Goal: Task Accomplishment & Management: Manage account settings

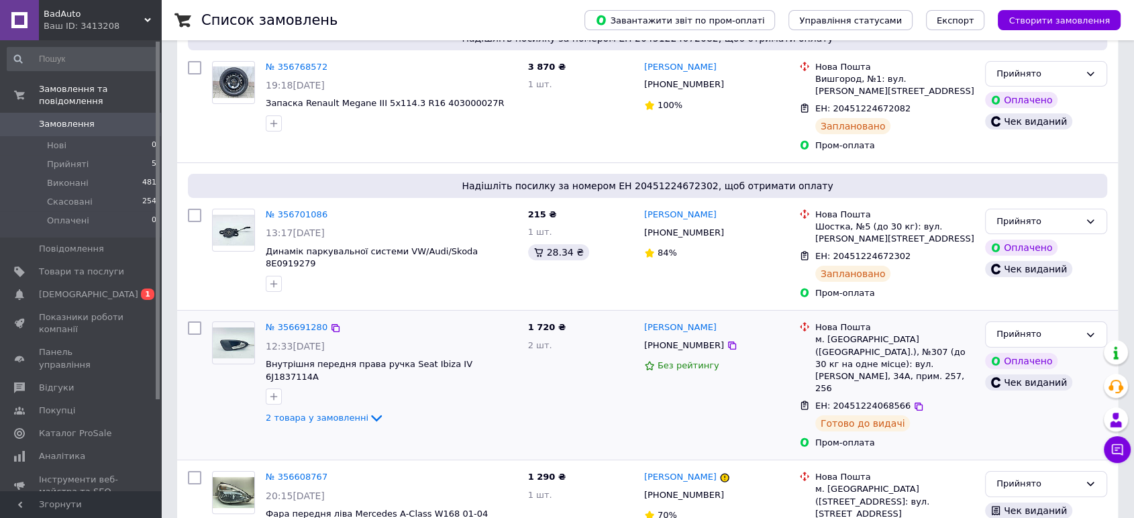
scroll to position [149, 0]
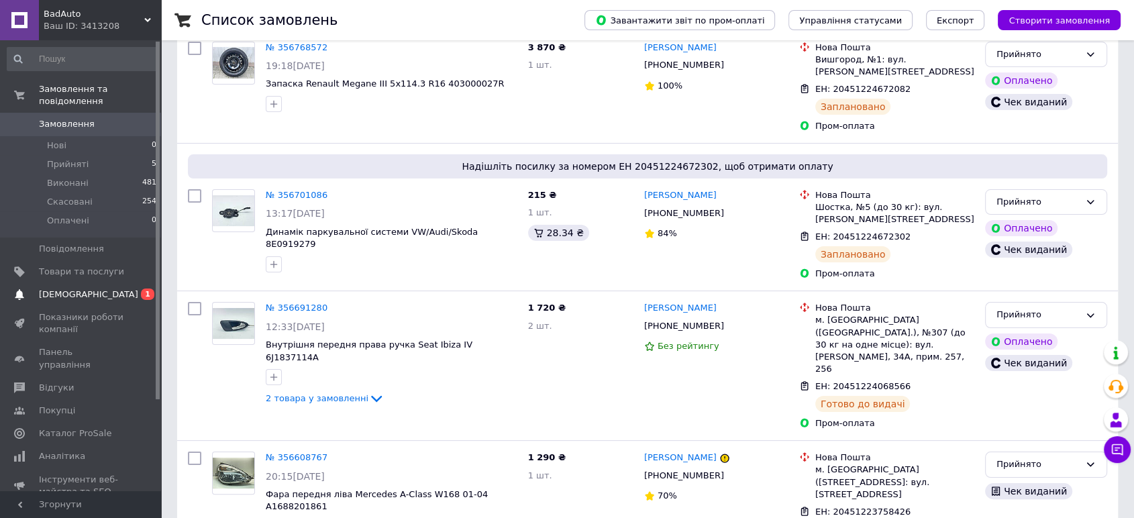
click at [101, 289] on span "[DEMOGRAPHIC_DATA]" at bounding box center [81, 295] width 85 height 12
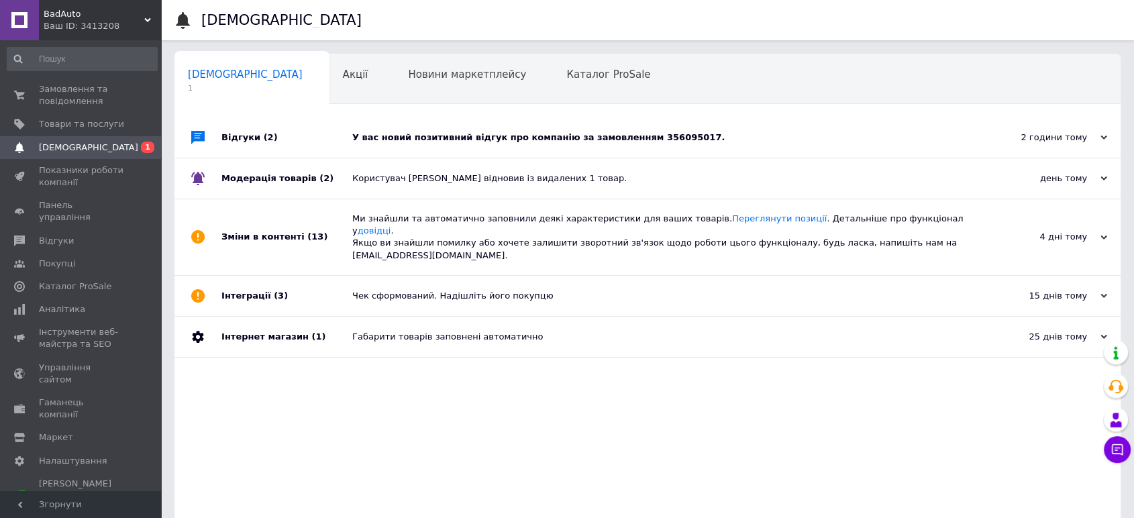
click at [491, 139] on div "У вас новий позитивний відгук про компанію за замовленням 356095017." at bounding box center [662, 138] width 621 height 12
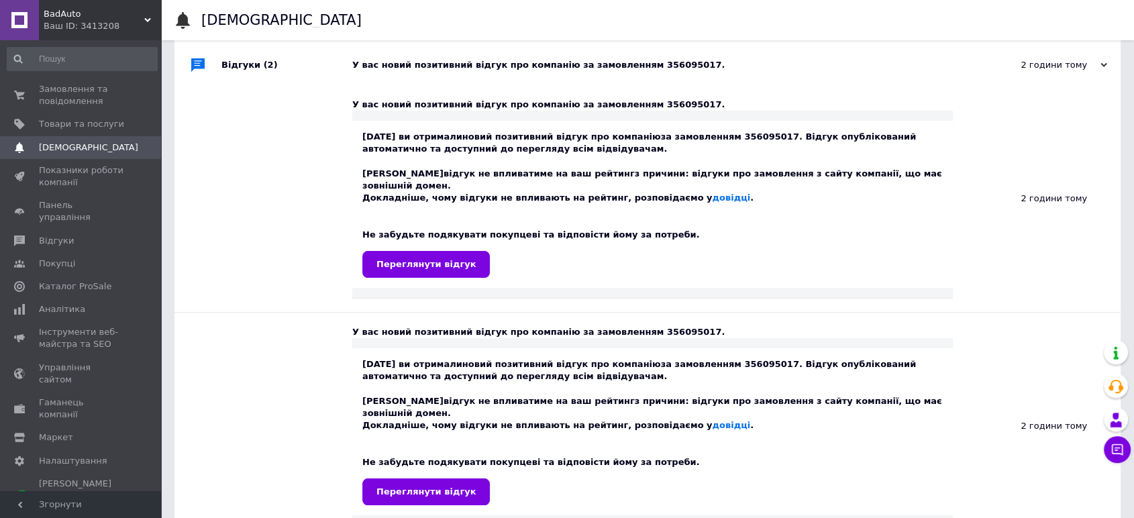
scroll to position [74, 0]
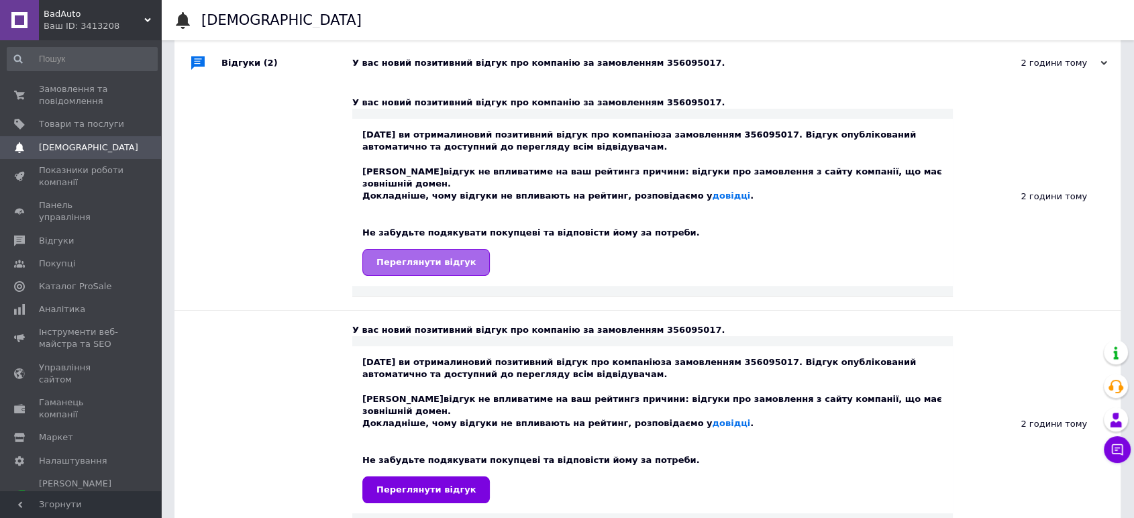
click at [425, 249] on link "Переглянути відгук" at bounding box center [425, 262] width 127 height 27
click at [90, 123] on span "Товари та послуги" at bounding box center [81, 124] width 85 height 12
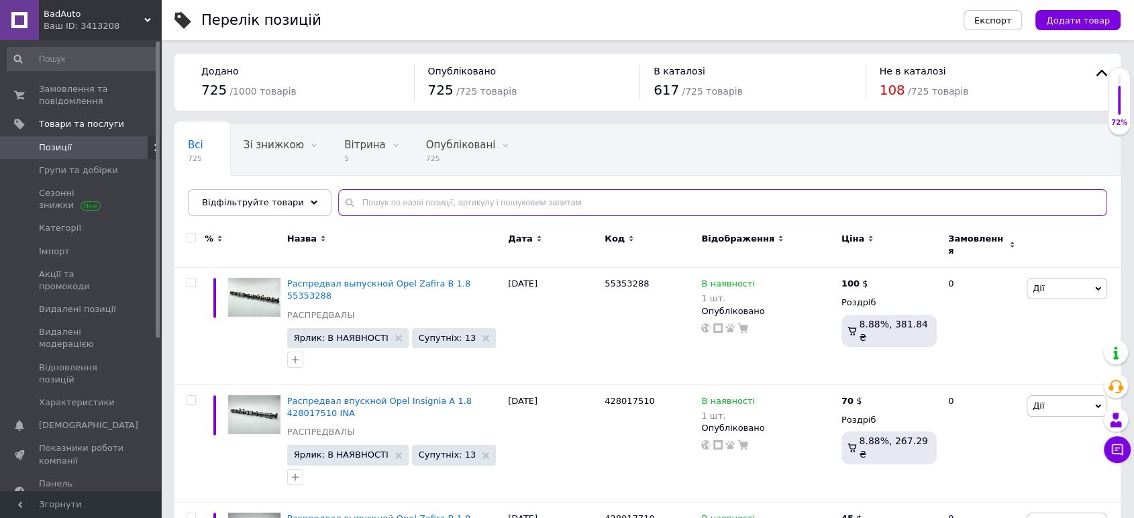
click at [491, 203] on input "text" at bounding box center [722, 202] width 769 height 27
paste input "6J0857086"
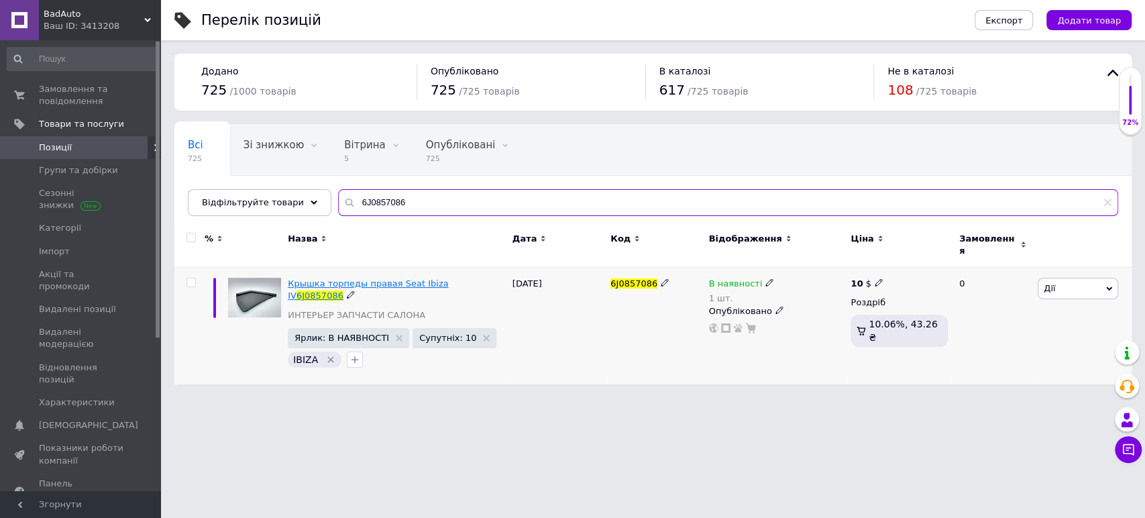
type input "6J0857086"
click at [419, 278] on span "Крышка торпеды правая Seat Ibiza IV" at bounding box center [368, 289] width 160 height 22
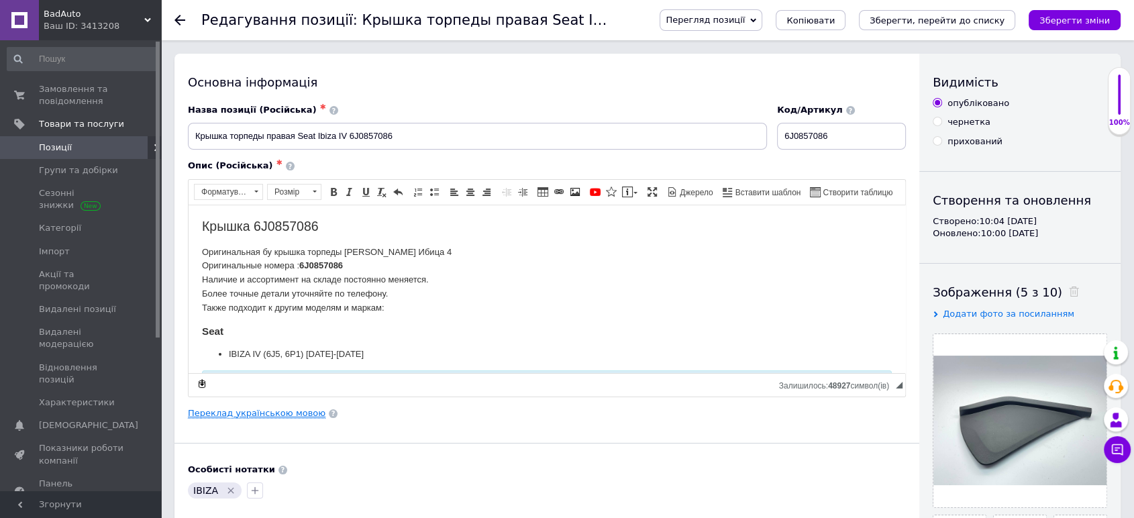
click at [263, 413] on link "Переклад українською мовою" at bounding box center [257, 413] width 138 height 11
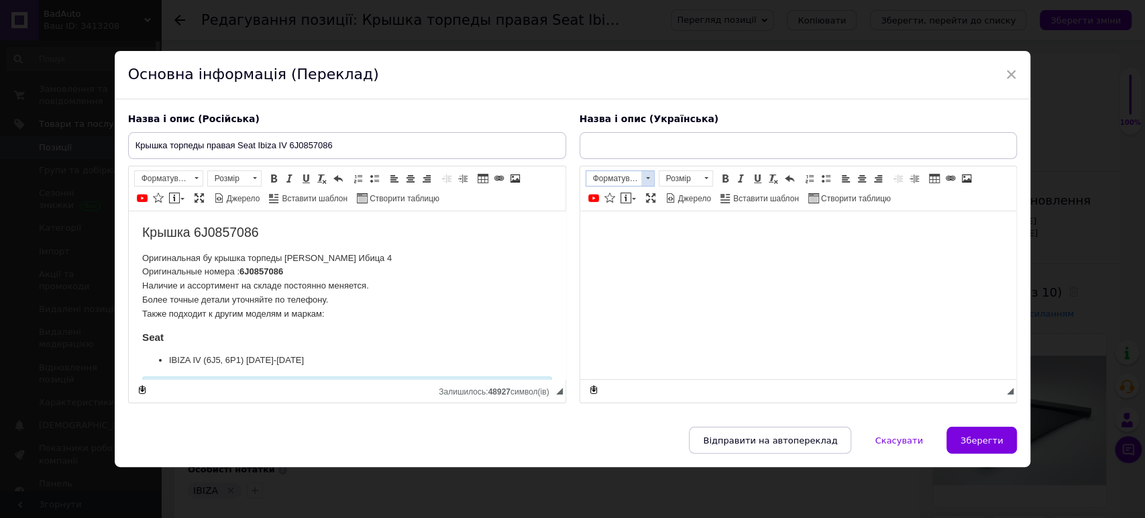
type input "Кришка торпеди права Seat Ibiza IV 6J0857086"
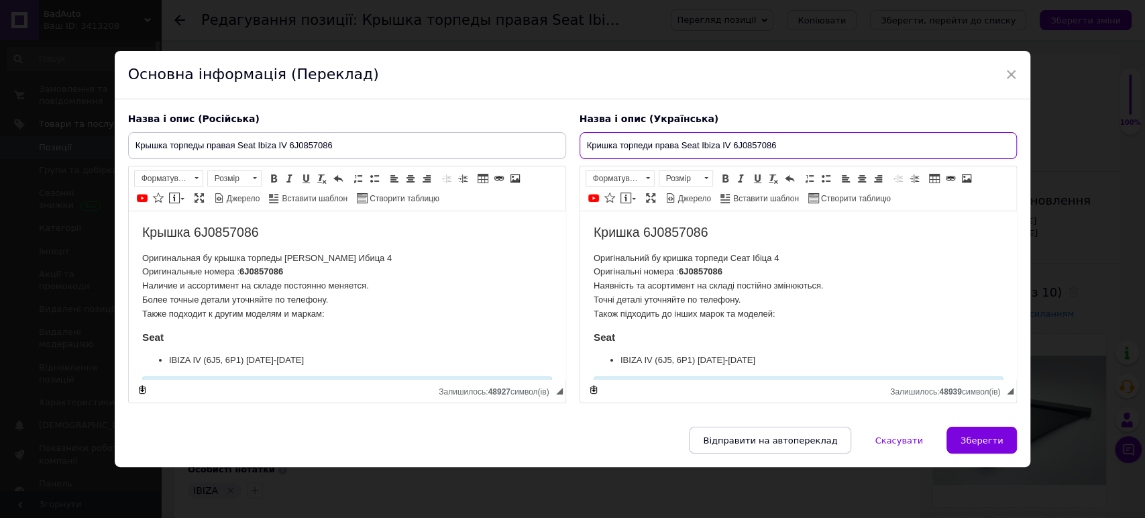
click at [654, 144] on input "Кришка торпеди права Seat Ibiza IV 6J0857086" at bounding box center [799, 145] width 438 height 27
click at [1001, 71] on div "Основна інформація (Переклад)" at bounding box center [573, 75] width 917 height 48
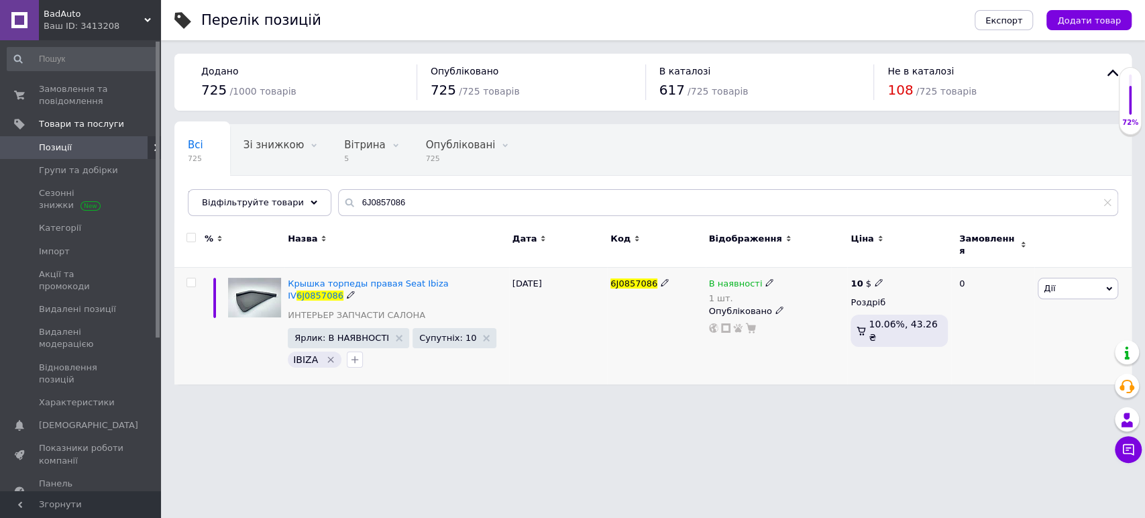
click at [766, 278] on icon at bounding box center [770, 282] width 8 height 8
click at [787, 293] on li "Немає в наявності" at bounding box center [843, 302] width 127 height 19
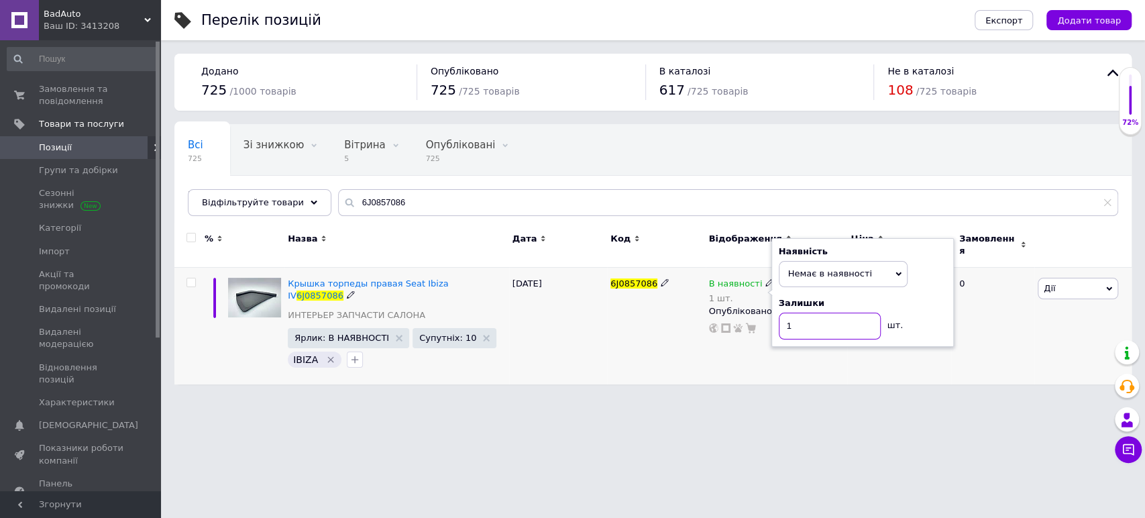
click at [793, 314] on input "1" at bounding box center [830, 326] width 102 height 27
drag, startPoint x: 793, startPoint y: 314, endPoint x: 794, endPoint y: 299, distance: 15.5
click at [794, 314] on input "1" at bounding box center [830, 326] width 102 height 27
type input "0"
drag, startPoint x: 692, startPoint y: 429, endPoint x: 654, endPoint y: 409, distance: 43.8
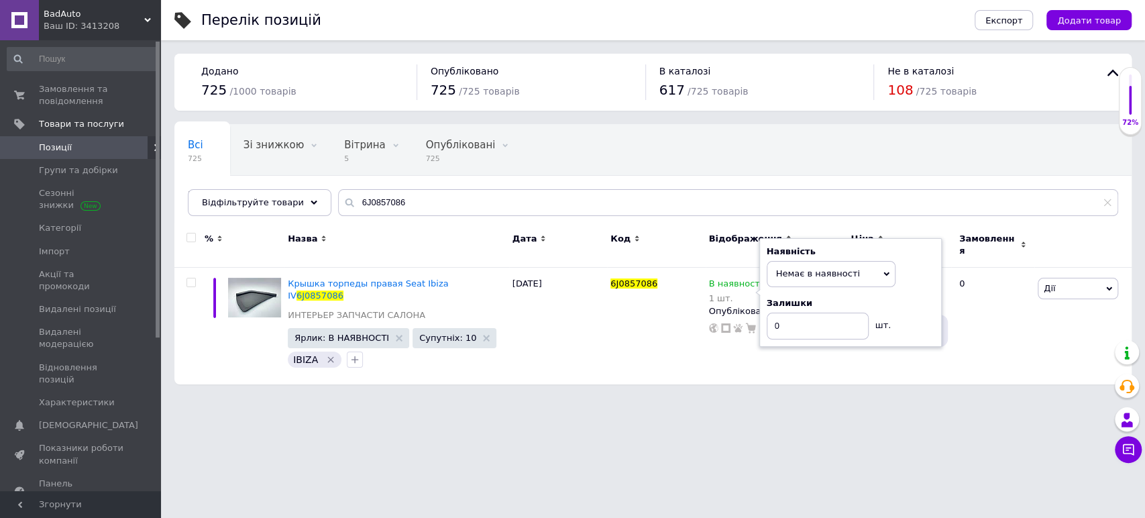
click at [687, 398] on html "BadAuto Ваш ID: 3413208 Сайт BadAuto Кабінет покупця Перевірити стан системи Ст…" at bounding box center [572, 199] width 1145 height 398
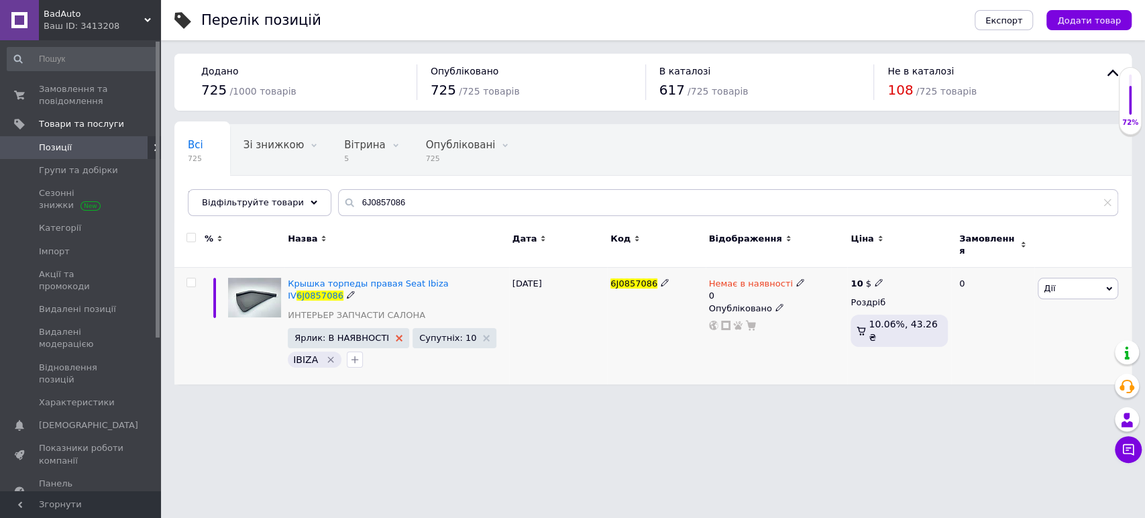
click at [396, 335] on use at bounding box center [399, 338] width 7 height 7
click at [74, 80] on link "Замовлення та повідомлення 0 0" at bounding box center [82, 95] width 164 height 35
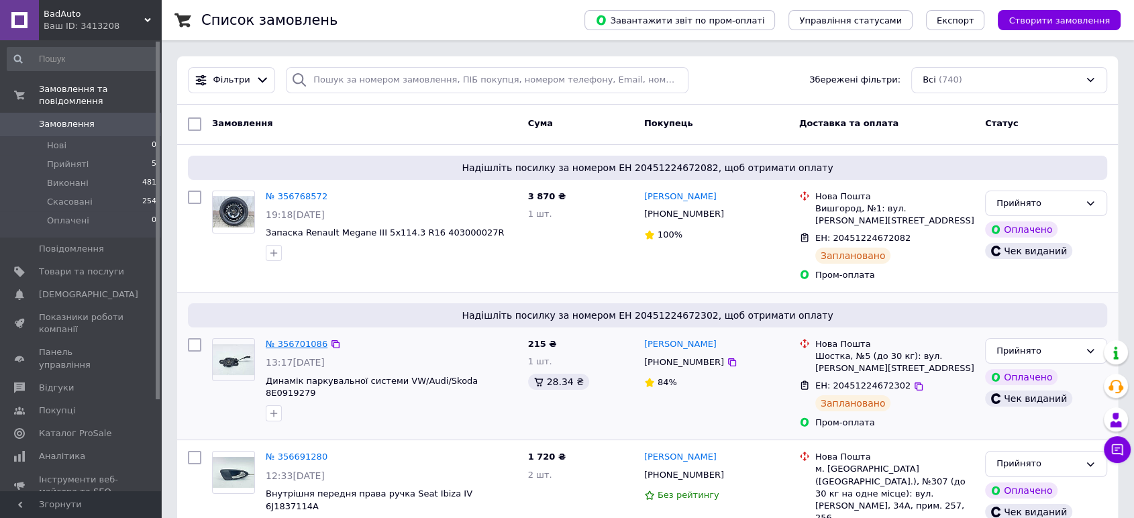
click at [308, 339] on link "№ 356701086" at bounding box center [297, 344] width 62 height 10
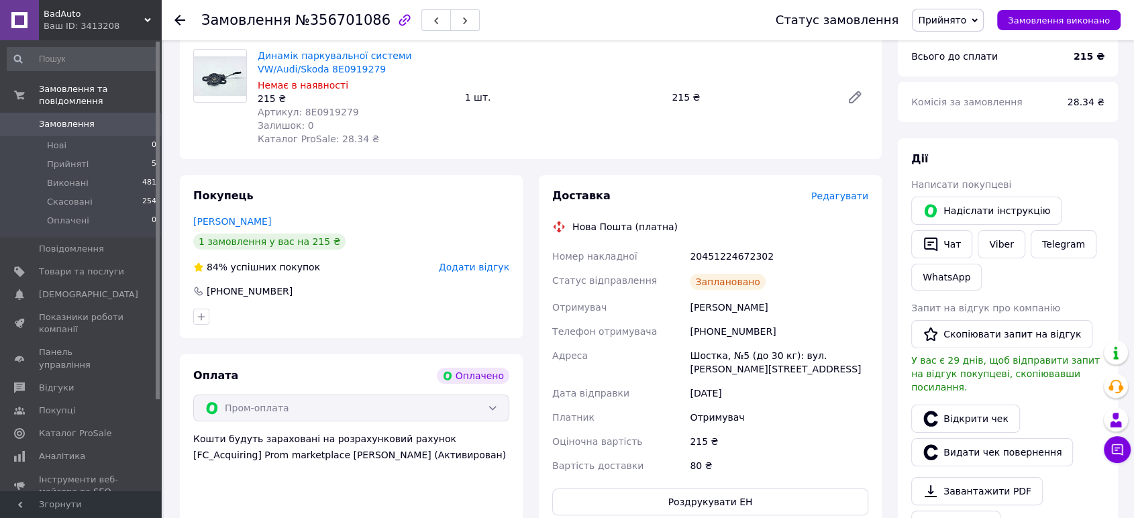
scroll to position [149, 0]
